Goal: Information Seeking & Learning: Learn about a topic

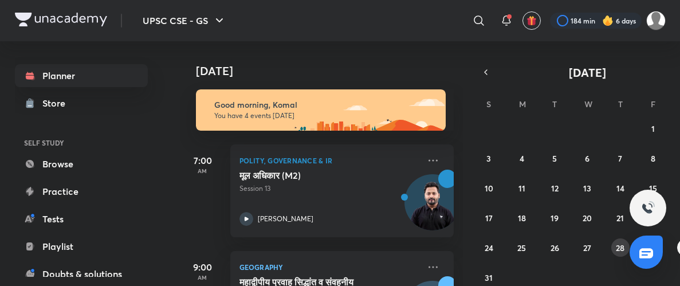
click at [615, 249] on button "28" at bounding box center [621, 247] width 18 height 18
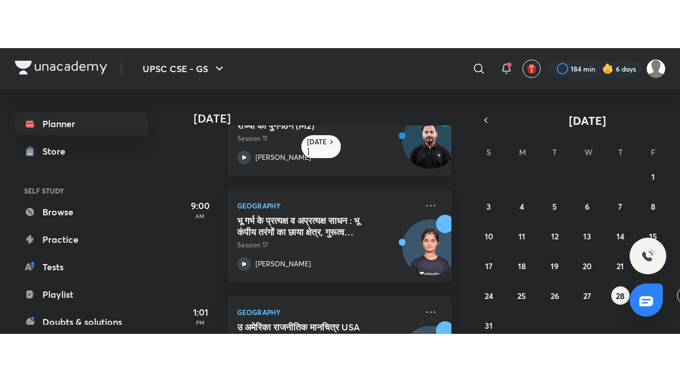
scroll to position [57, 3]
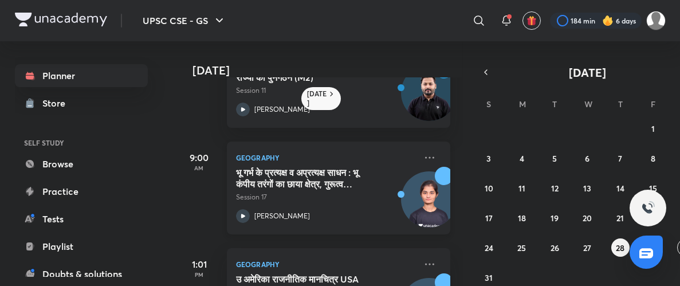
click at [241, 218] on icon at bounding box center [243, 216] width 14 height 14
